Goal: Information Seeking & Learning: Compare options

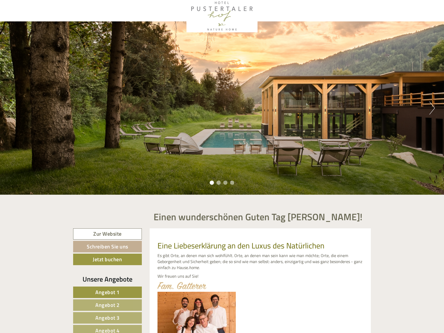
scroll to position [26, 0]
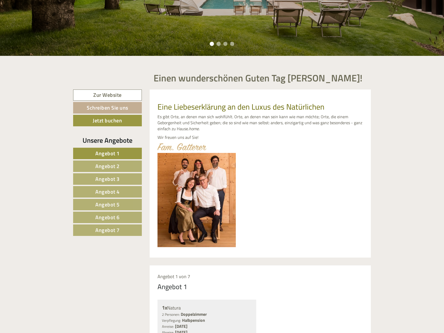
click at [113, 231] on span "Angebot 7" at bounding box center [107, 230] width 24 height 8
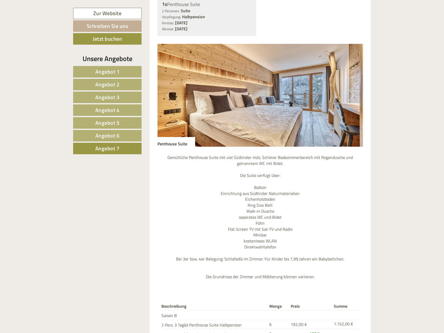
scroll to position [448, 0]
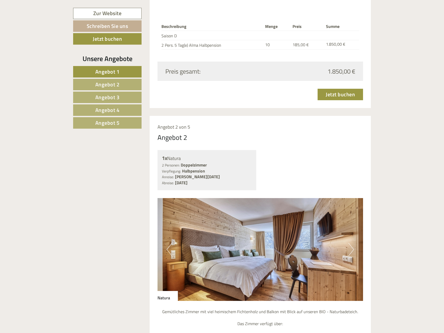
scroll to position [705, 0]
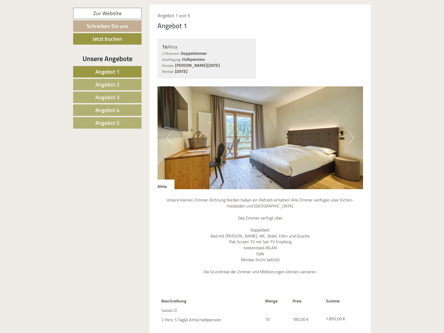
scroll to position [627, 0]
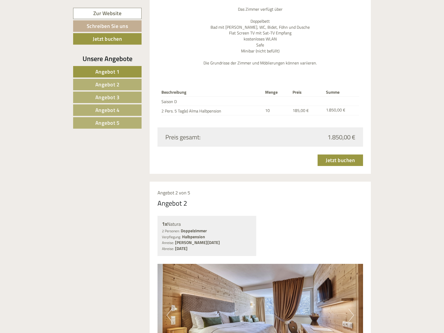
click at [104, 111] on span "Angebot 4" at bounding box center [107, 110] width 24 height 8
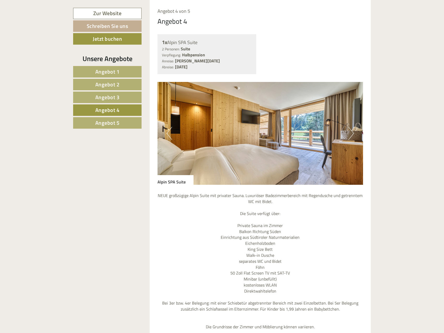
click at [104, 120] on span "Angebot 5" at bounding box center [107, 123] width 24 height 8
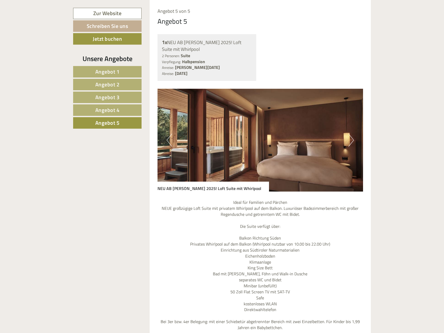
click at [108, 98] on span "Angebot 3" at bounding box center [107, 97] width 24 height 8
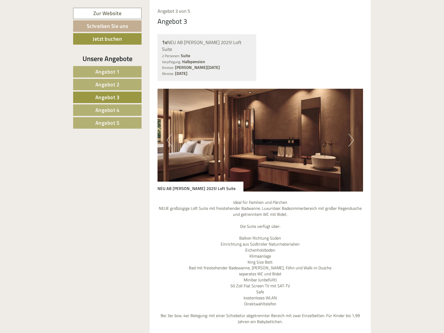
click at [106, 104] on link "Angebot 4" at bounding box center [107, 109] width 68 height 11
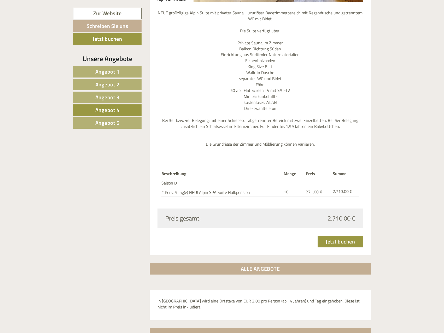
click at [103, 87] on span "Angebot 2" at bounding box center [107, 84] width 24 height 8
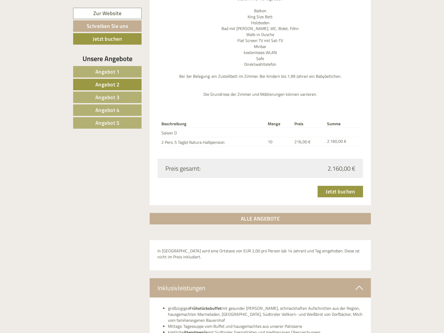
click at [105, 72] on span "Angebot 1" at bounding box center [107, 72] width 24 height 8
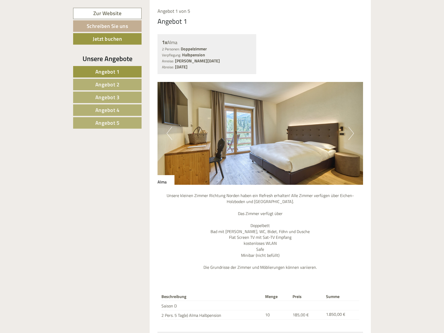
click at [110, 98] on span "Angebot 3" at bounding box center [107, 97] width 24 height 8
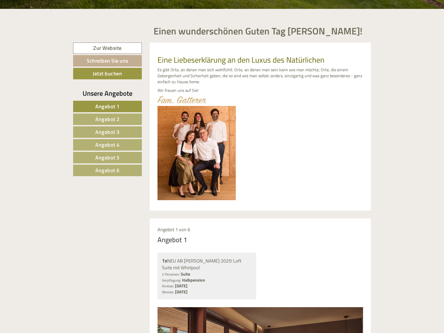
scroll to position [209, 0]
